Goal: Use online tool/utility: Utilize a website feature to perform a specific function

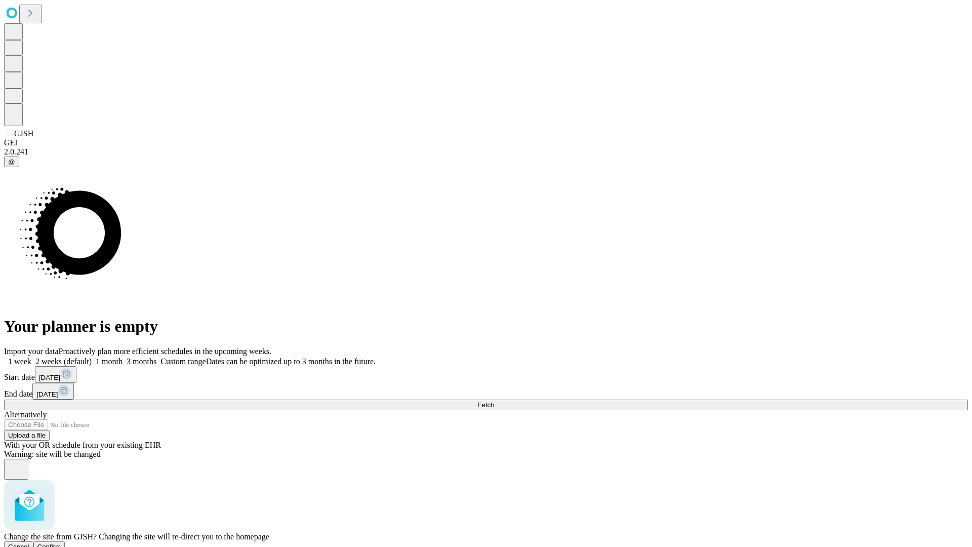
click at [61, 543] on span "Confirm" at bounding box center [49, 547] width 24 height 8
click at [123, 357] on label "1 month" at bounding box center [107, 361] width 31 height 9
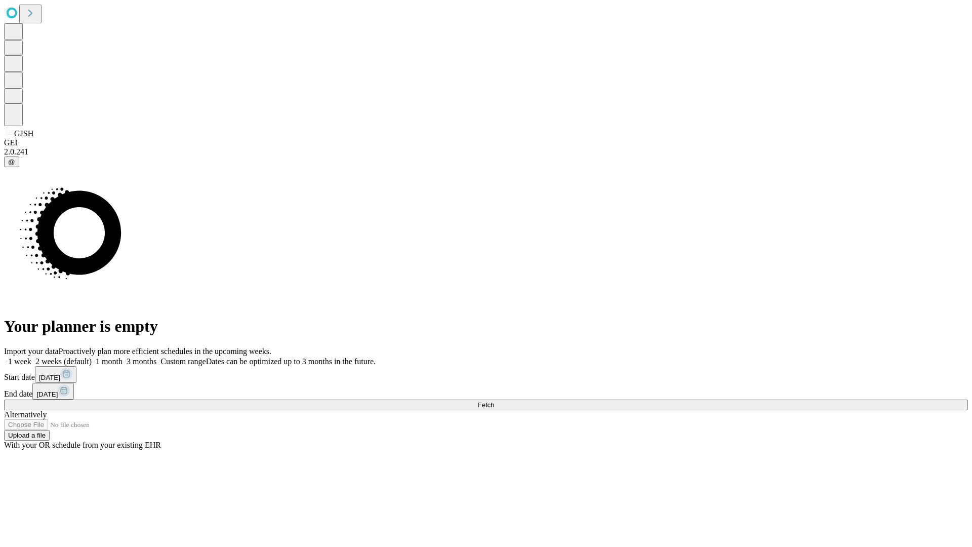
click at [494, 401] on span "Fetch" at bounding box center [485, 405] width 17 height 8
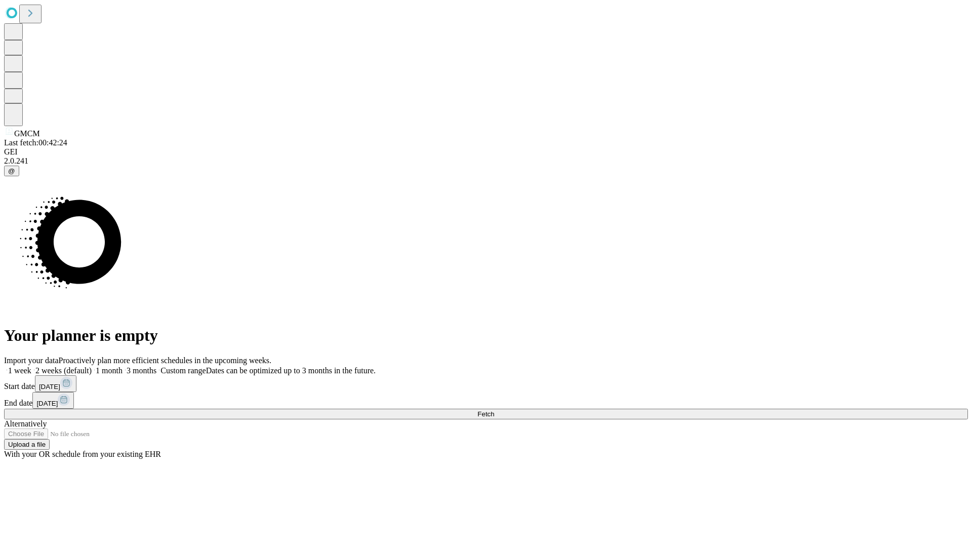
click at [123, 366] on label "1 month" at bounding box center [107, 370] width 31 height 9
click at [494, 410] on span "Fetch" at bounding box center [485, 414] width 17 height 8
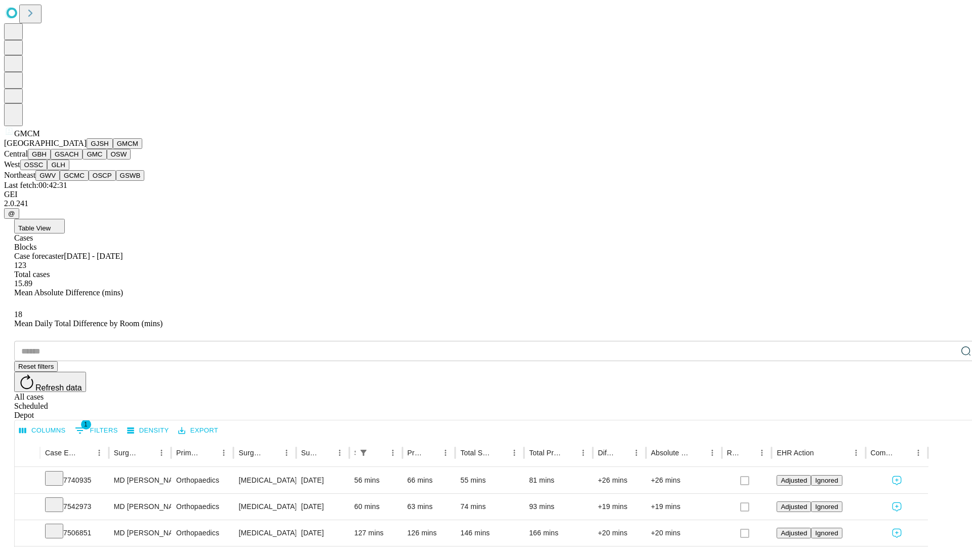
click at [51, 159] on button "GBH" at bounding box center [39, 154] width 23 height 11
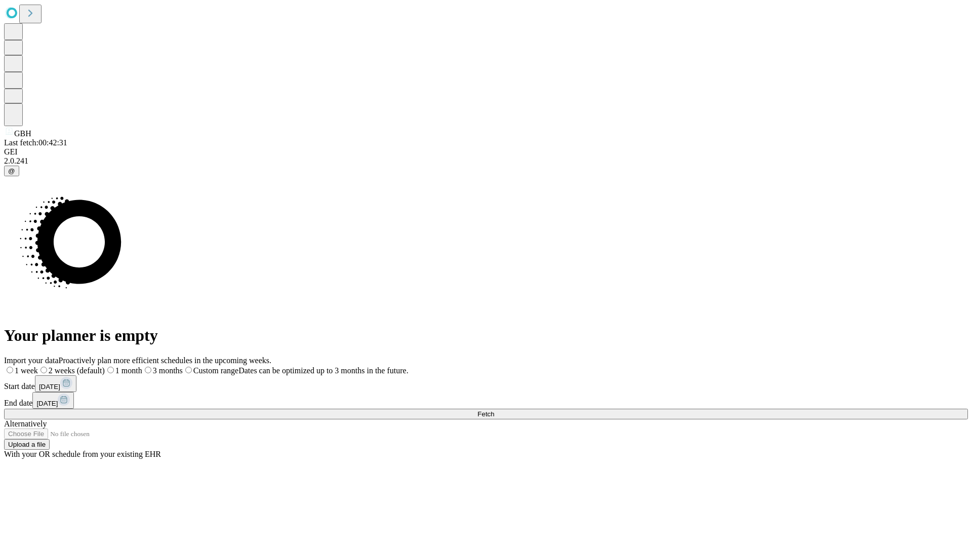
click at [142, 366] on label "1 month" at bounding box center [123, 370] width 37 height 9
click at [494, 410] on span "Fetch" at bounding box center [485, 414] width 17 height 8
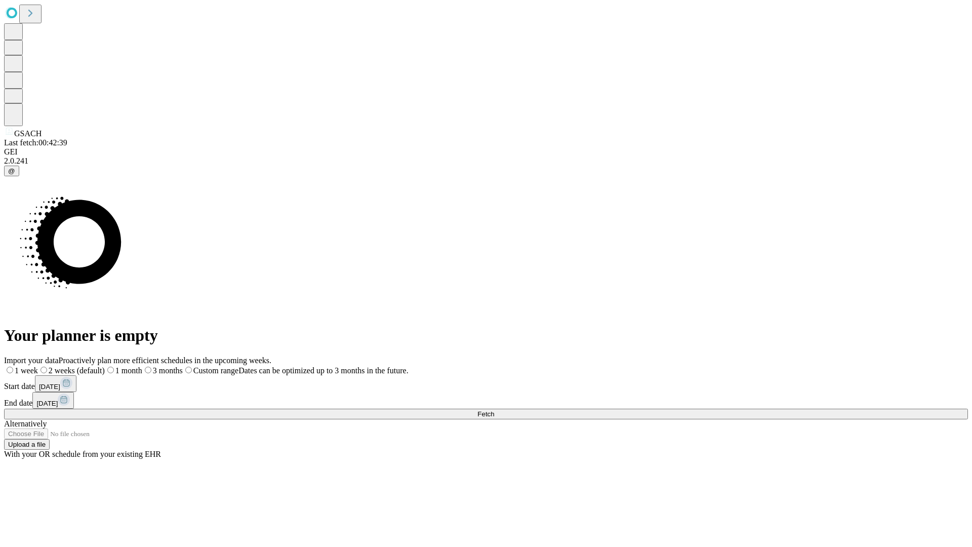
click at [494, 410] on span "Fetch" at bounding box center [485, 414] width 17 height 8
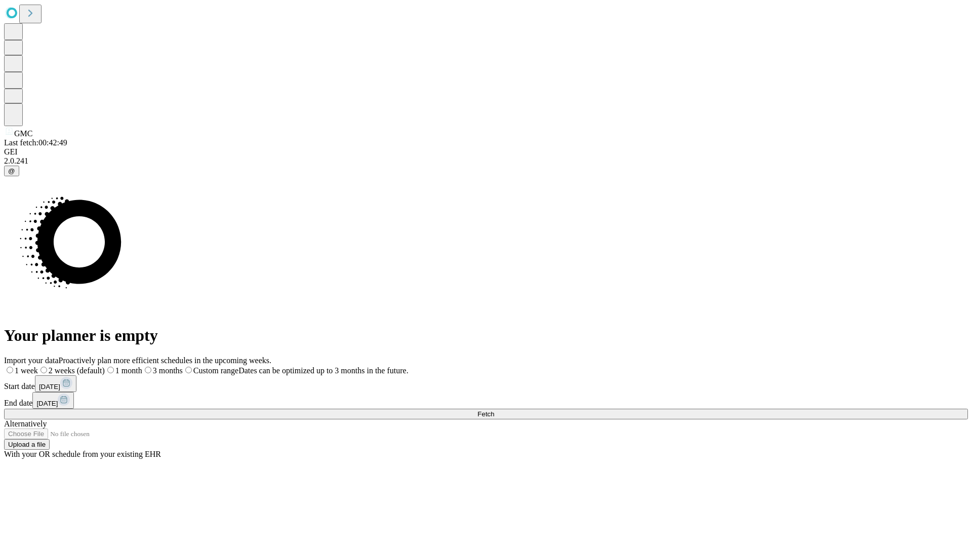
click at [142, 366] on label "1 month" at bounding box center [123, 370] width 37 height 9
click at [494, 410] on span "Fetch" at bounding box center [485, 414] width 17 height 8
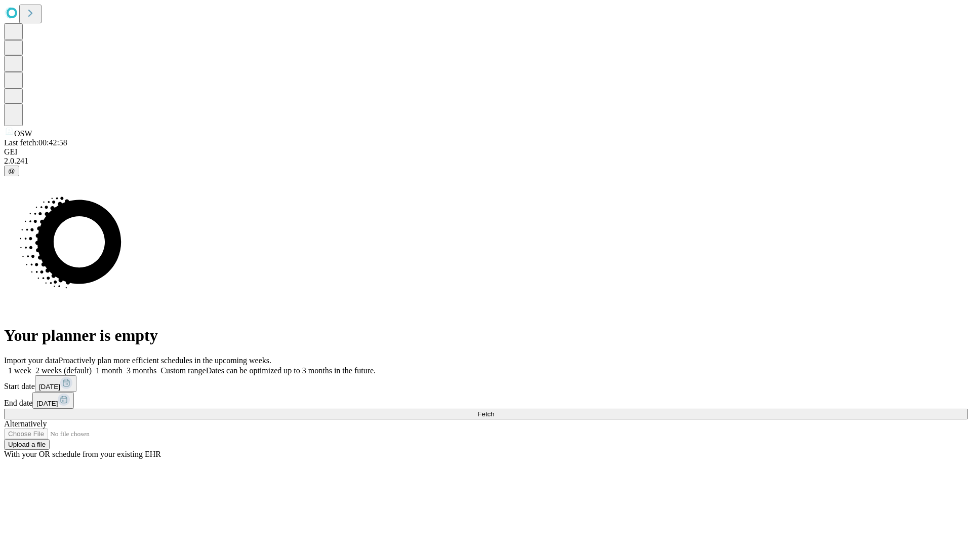
click at [123, 366] on label "1 month" at bounding box center [107, 370] width 31 height 9
click at [494, 410] on span "Fetch" at bounding box center [485, 414] width 17 height 8
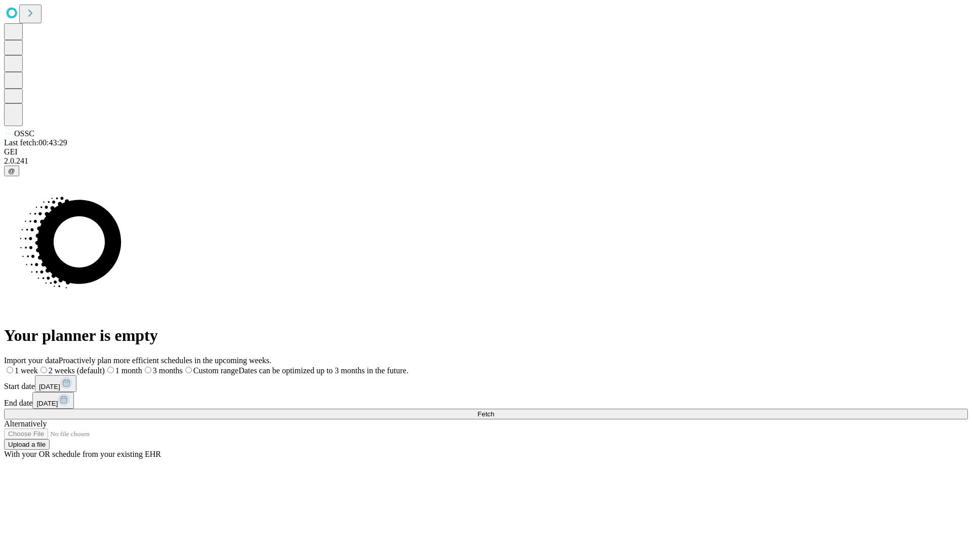
click at [494, 410] on span "Fetch" at bounding box center [485, 414] width 17 height 8
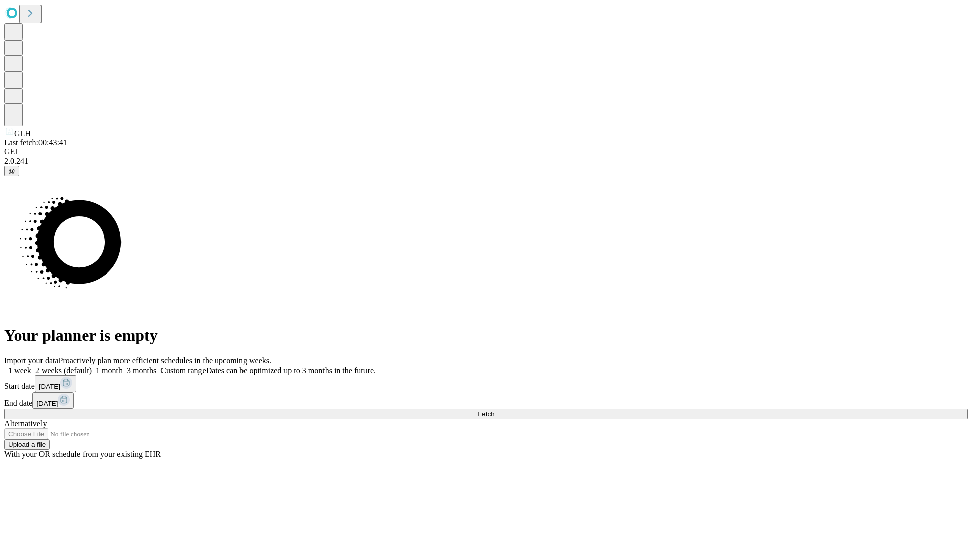
click at [123, 366] on label "1 month" at bounding box center [107, 370] width 31 height 9
click at [494, 410] on span "Fetch" at bounding box center [485, 414] width 17 height 8
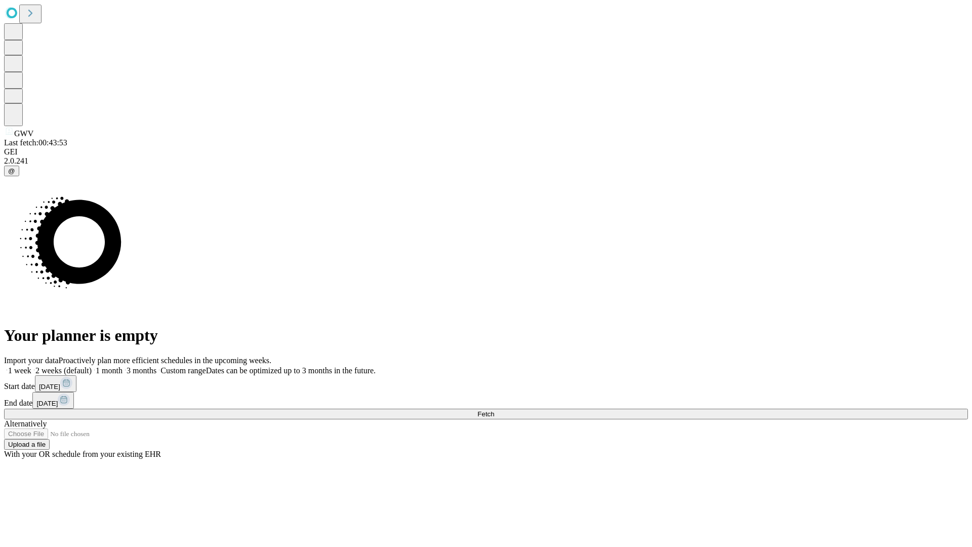
click at [123, 366] on label "1 month" at bounding box center [107, 370] width 31 height 9
click at [494, 410] on span "Fetch" at bounding box center [485, 414] width 17 height 8
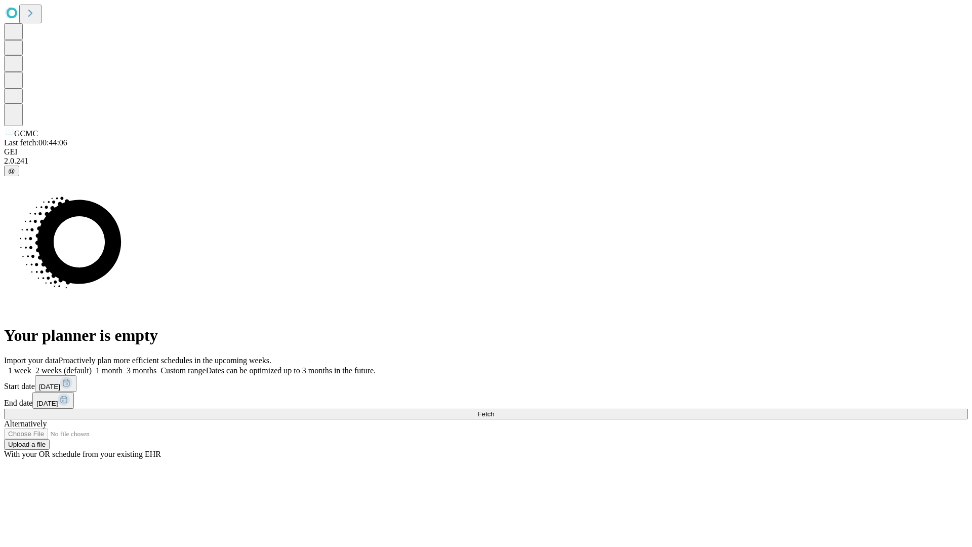
click at [123, 366] on label "1 month" at bounding box center [107, 370] width 31 height 9
click at [494, 410] on span "Fetch" at bounding box center [485, 414] width 17 height 8
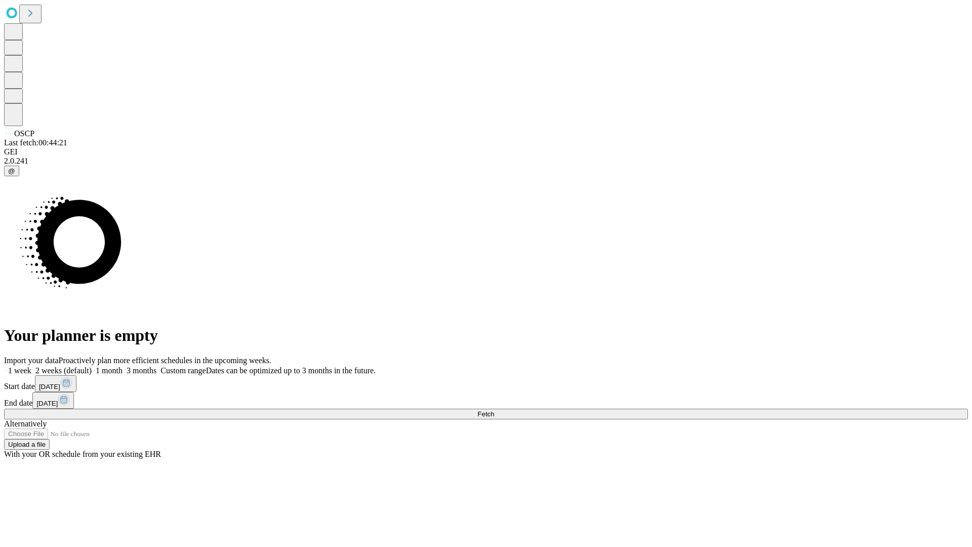
click at [123, 366] on label "1 month" at bounding box center [107, 370] width 31 height 9
click at [494, 410] on span "Fetch" at bounding box center [485, 414] width 17 height 8
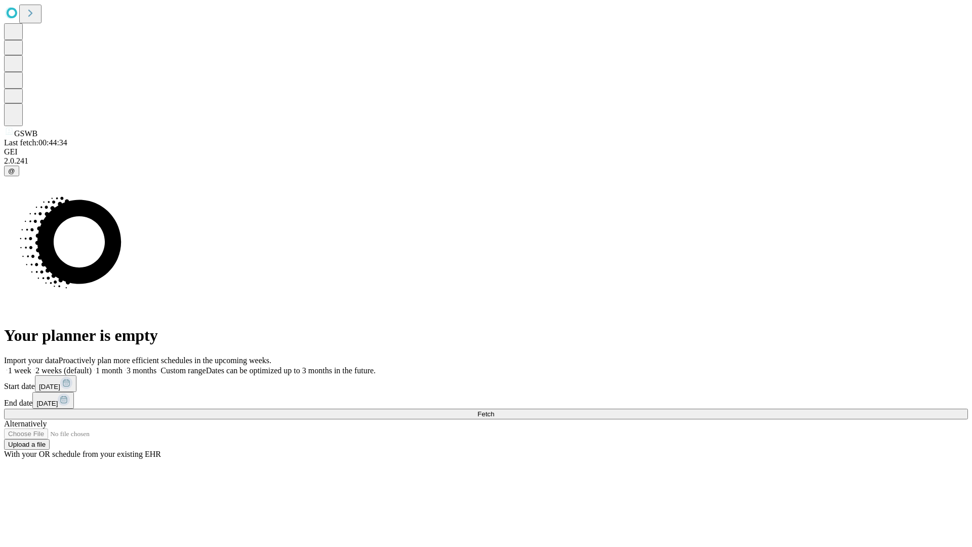
click at [123, 366] on label "1 month" at bounding box center [107, 370] width 31 height 9
click at [494, 410] on span "Fetch" at bounding box center [485, 414] width 17 height 8
